Goal: Transaction & Acquisition: Purchase product/service

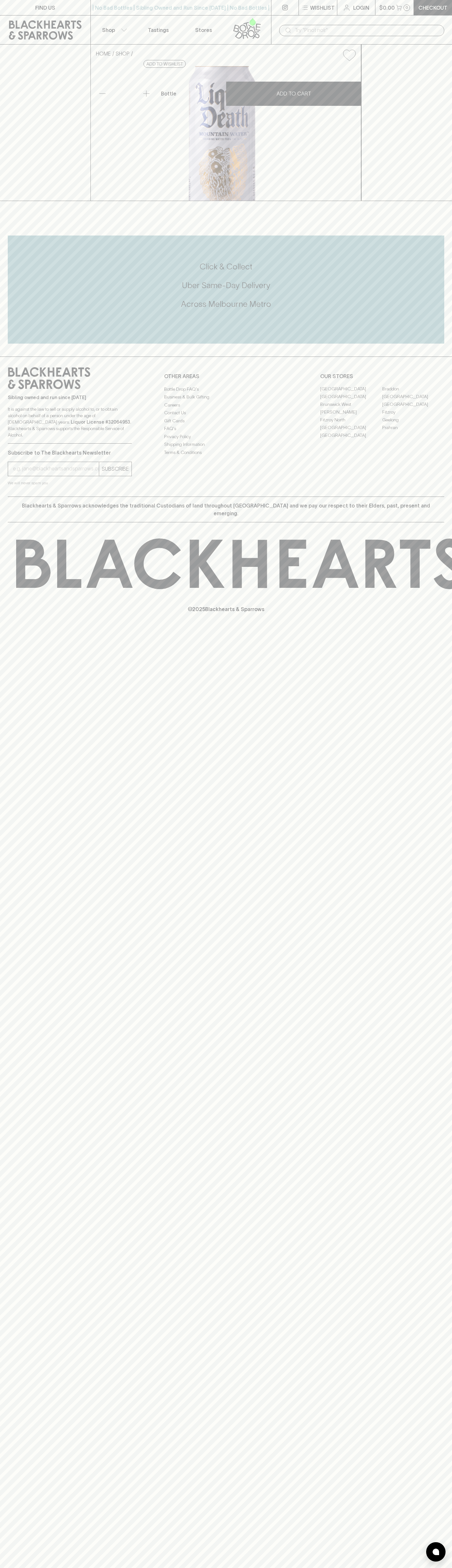
click at [291, 20] on div "​" at bounding box center [361, 30] width 181 height 29
click at [421, 201] on div "HOME SHOP Liquid Death Mountain Water 500ml $5.00 Add to wishlist No Further Di…" at bounding box center [226, 122] width 452 height 156
click at [190, 1567] on html "FIND US | No Bad Bottles | Sibling Owned and Run Since 2006 | No Bad Bottles | …" at bounding box center [226, 784] width 452 height 1568
click at [29, 629] on div "© 2025 Blackhearts & Sparrows" at bounding box center [226, 575] width 452 height 107
